Goal: Information Seeking & Learning: Learn about a topic

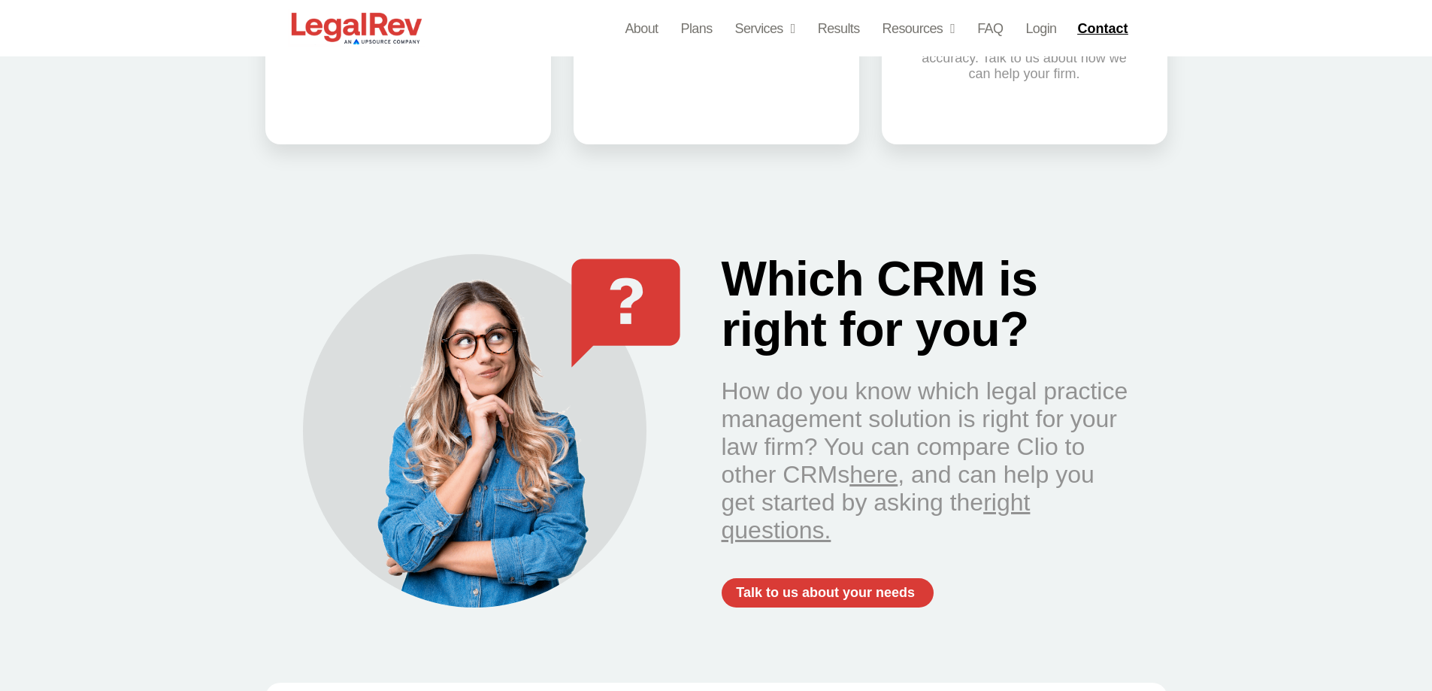
scroll to position [1428, 0]
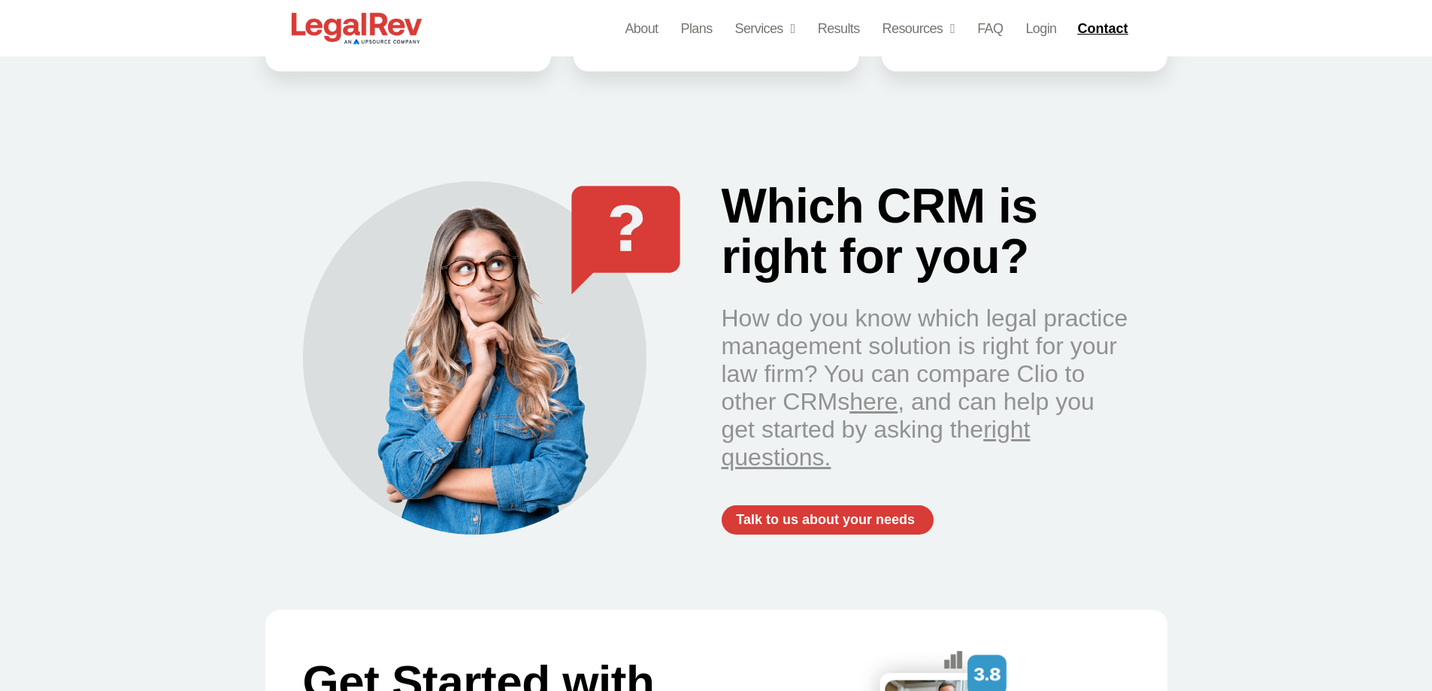
click at [849, 403] on link "here" at bounding box center [873, 401] width 48 height 27
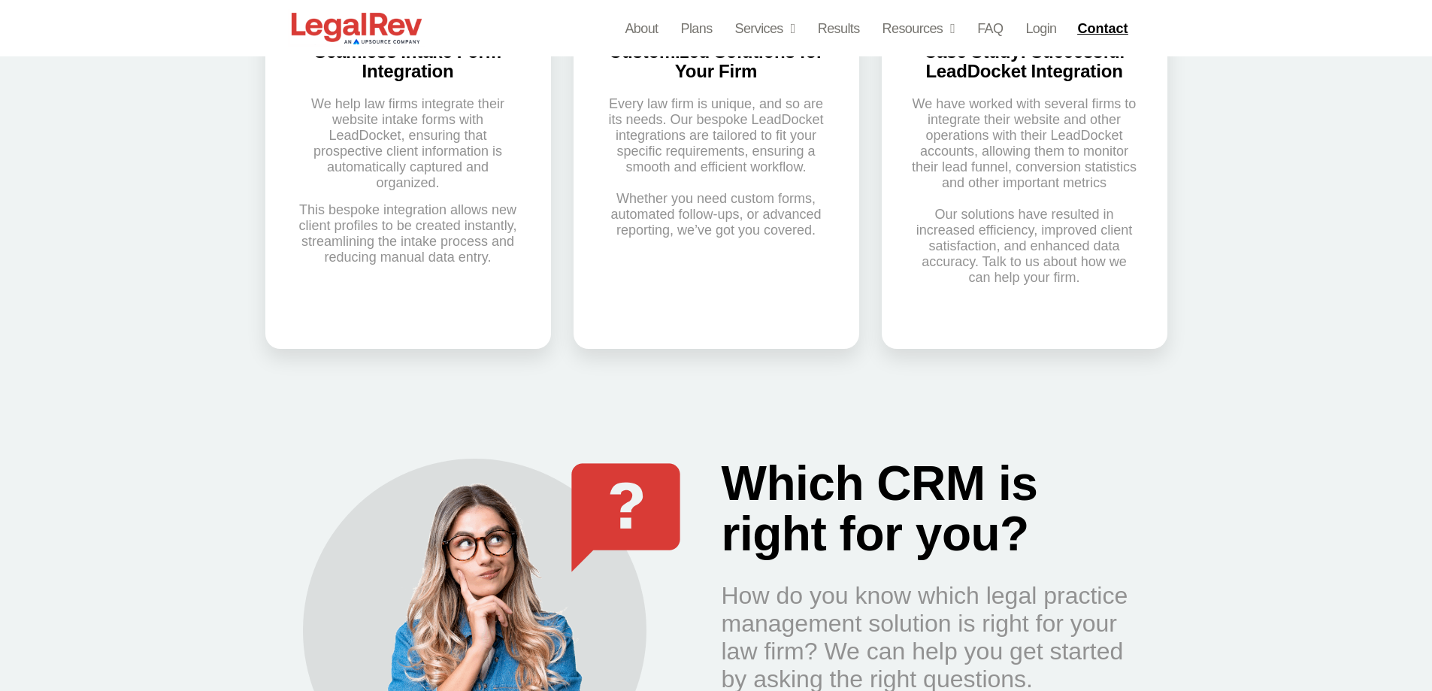
scroll to position [3007, 0]
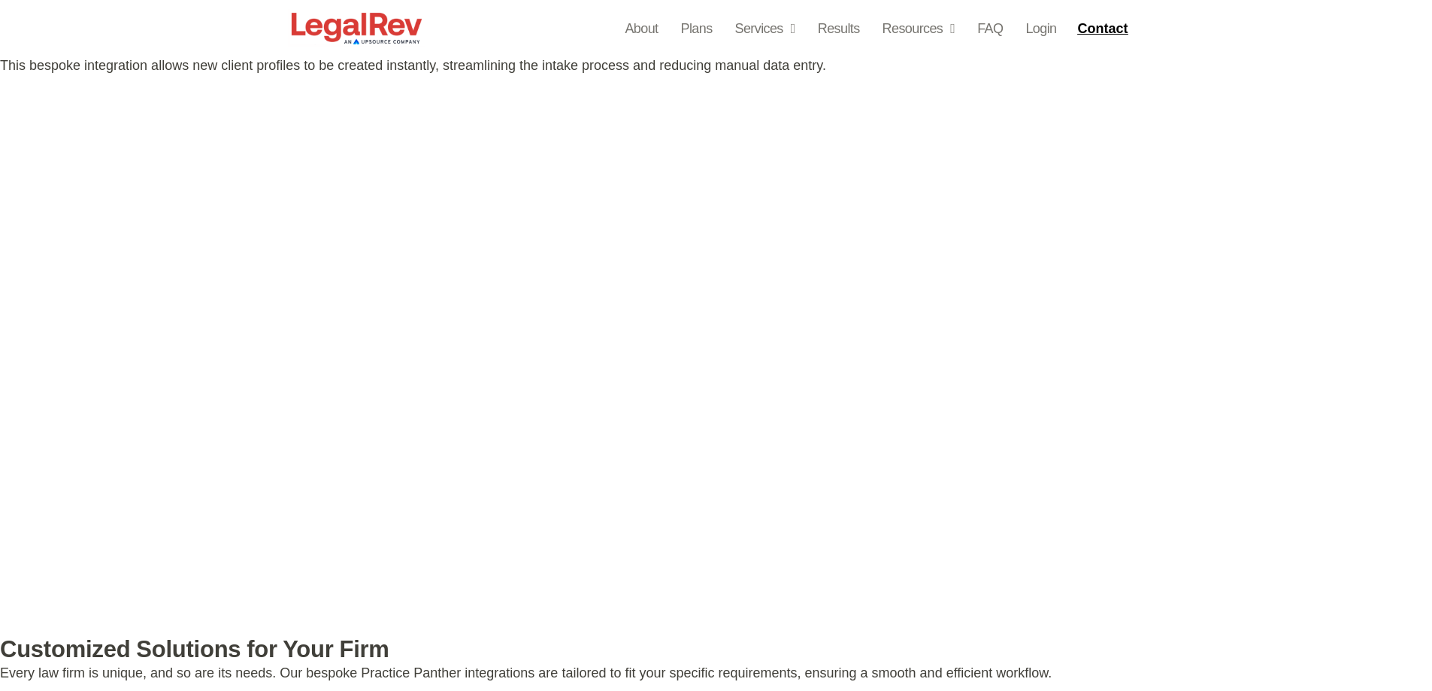
scroll to position [3082, 0]
